Goal: Transaction & Acquisition: Subscribe to service/newsletter

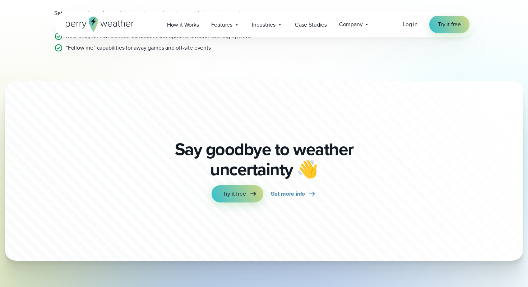
scroll to position [244, 0]
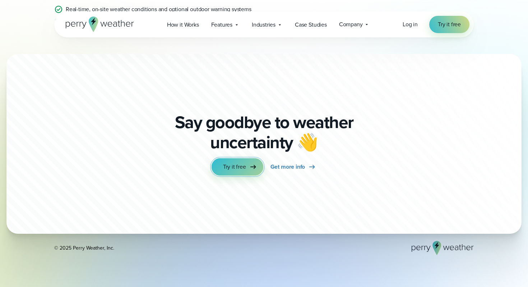
click at [221, 163] on link "Try it free" at bounding box center [238, 166] width 52 height 17
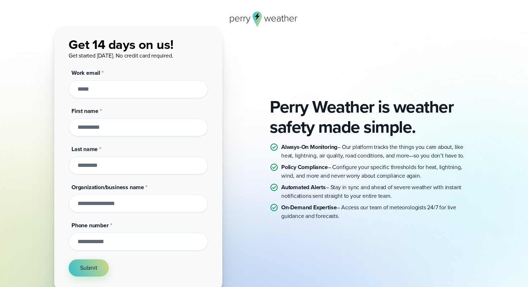
scroll to position [111, 0]
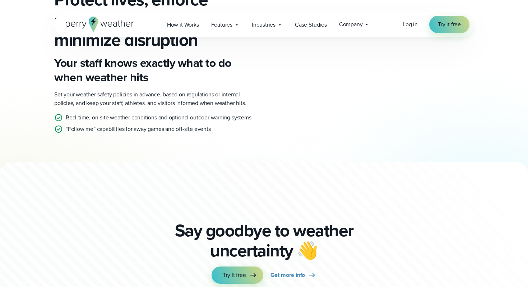
scroll to position [163, 0]
